Goal: Check status: Check status

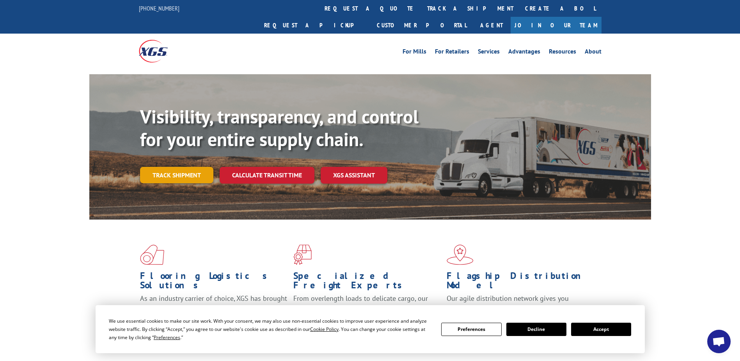
click at [172, 167] on link "Track shipment" at bounding box center [176, 175] width 73 height 16
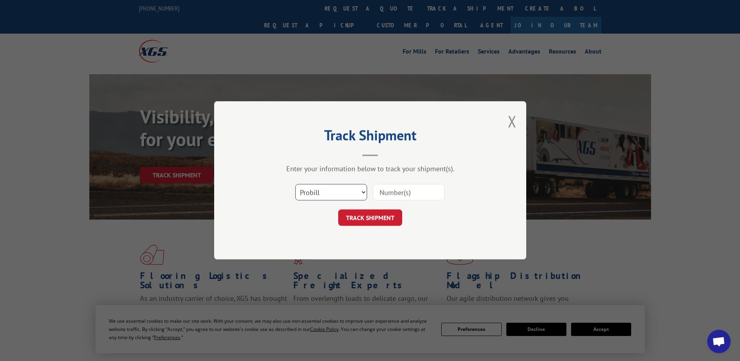
click at [352, 196] on select "Select category... Probill BOL PO" at bounding box center [331, 192] width 72 height 16
select select "bol"
click at [295, 184] on select "Select category... Probill BOL PO" at bounding box center [331, 192] width 72 height 16
click at [407, 195] on input at bounding box center [409, 192] width 72 height 16
type input "5181433"
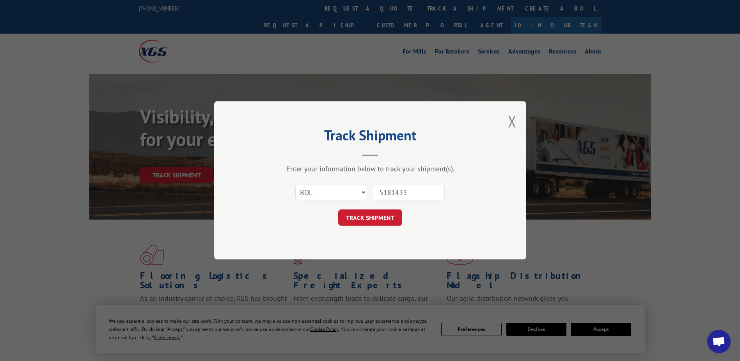
click button "TRACK SHIPMENT" at bounding box center [370, 218] width 64 height 16
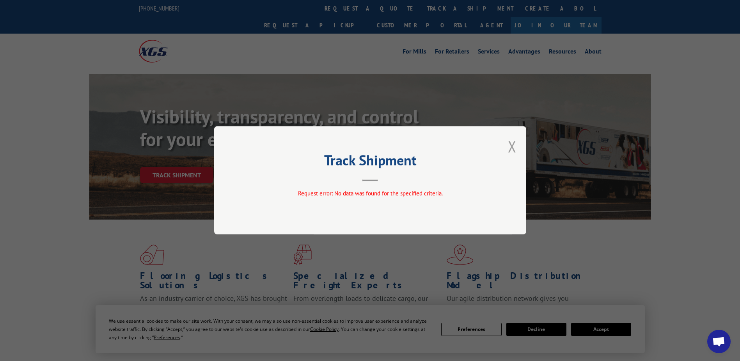
click at [510, 148] on button "Close modal" at bounding box center [512, 146] width 9 height 21
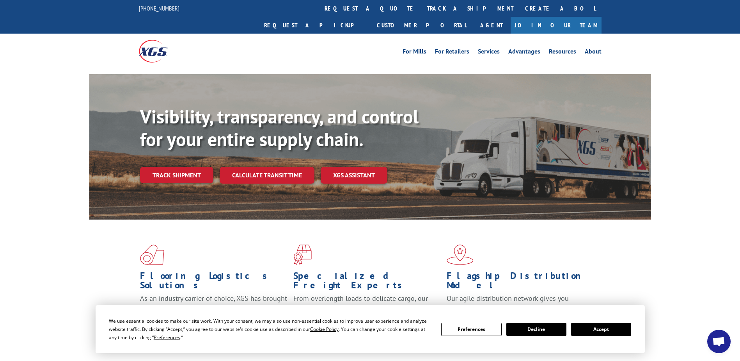
click at [613, 326] on button "Accept" at bounding box center [601, 328] width 60 height 13
